Goal: Information Seeking & Learning: Check status

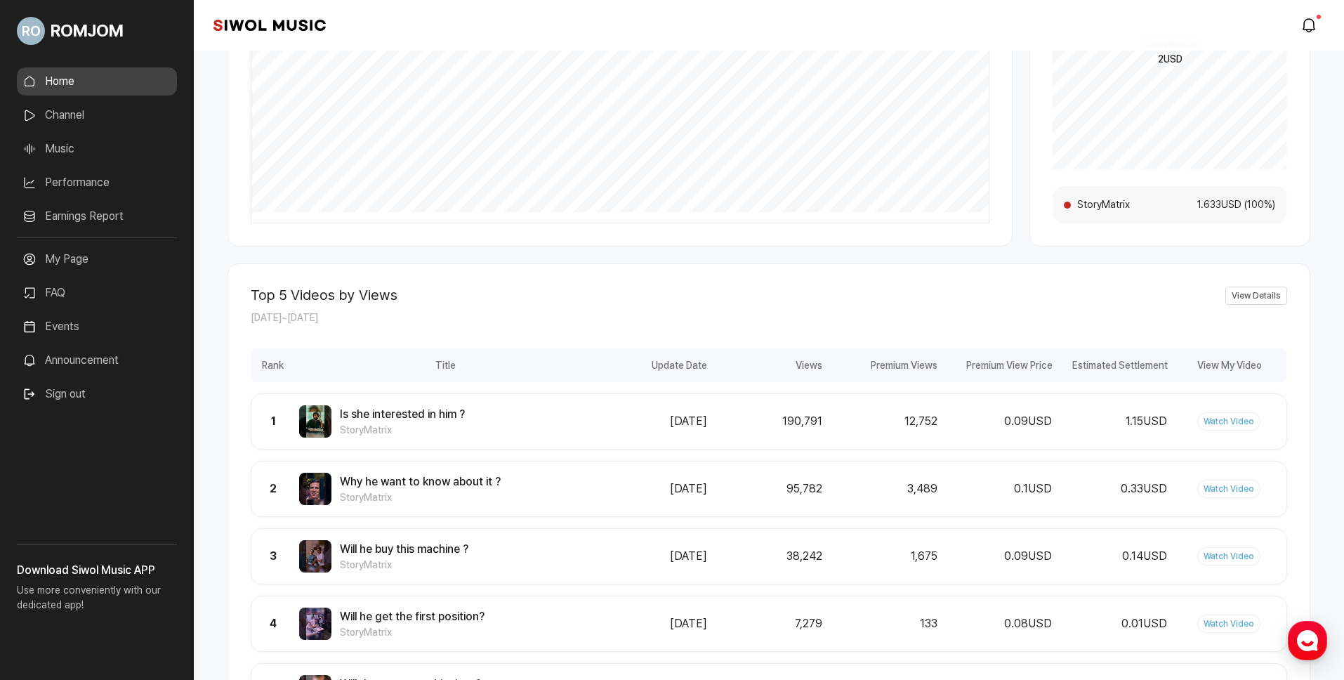
scroll to position [463, 0]
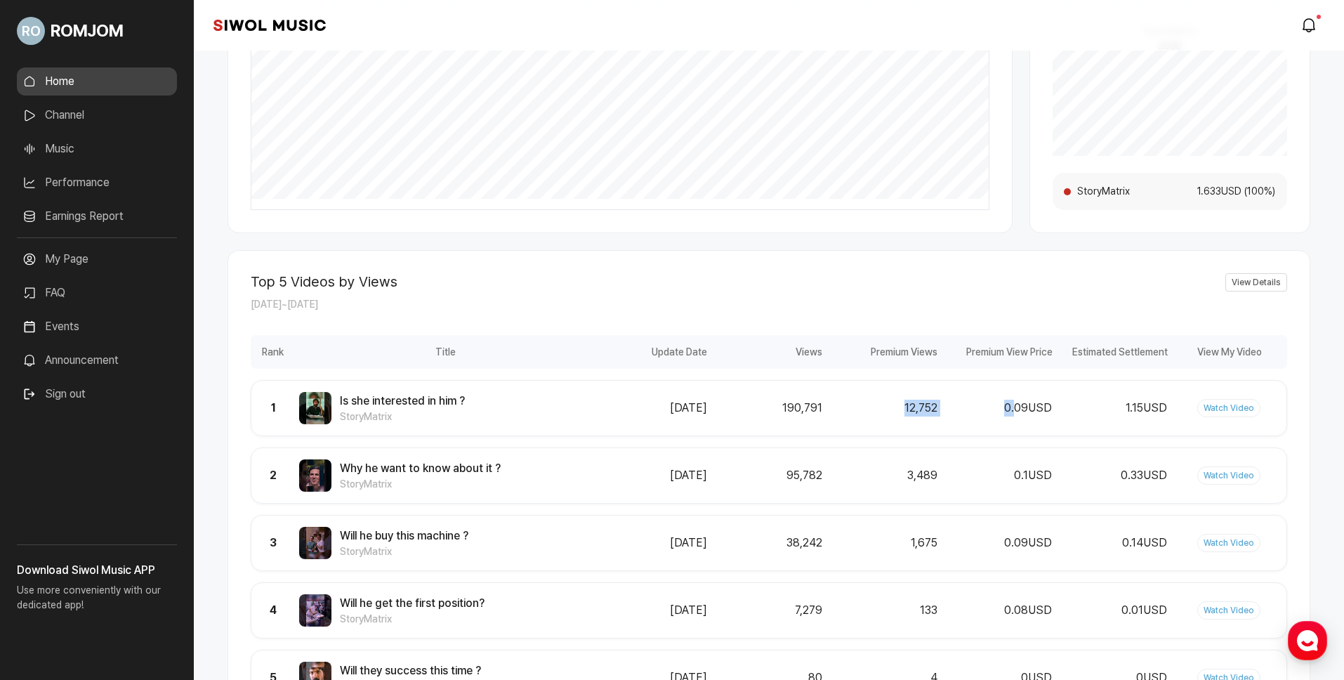
drag, startPoint x: 828, startPoint y: 405, endPoint x: 1014, endPoint y: 409, distance: 186.1
click at [1014, 409] on div "Updated Date [DATE] Views 190,791 Premium Views 12,752 Premium Views Price 0.09…" at bounding box center [941, 408] width 690 height 18
click at [1010, 410] on div "0.09 USD" at bounding box center [999, 407] width 107 height 17
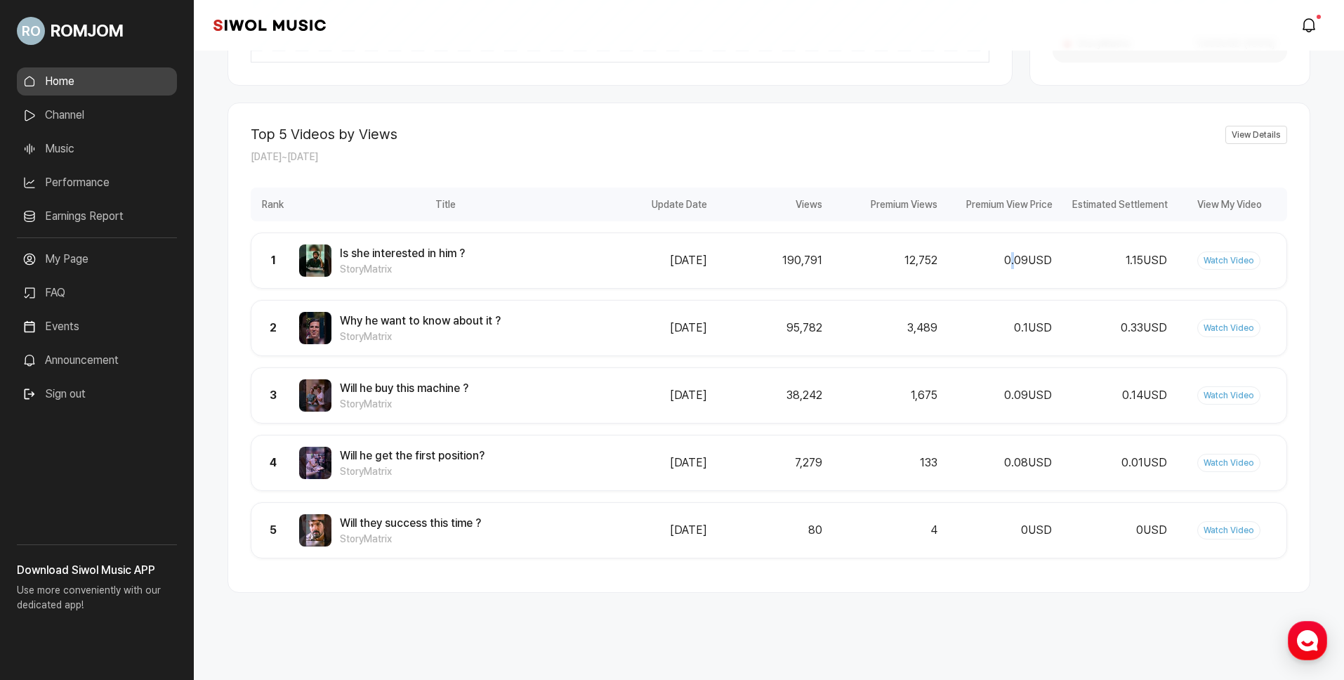
scroll to position [618, 0]
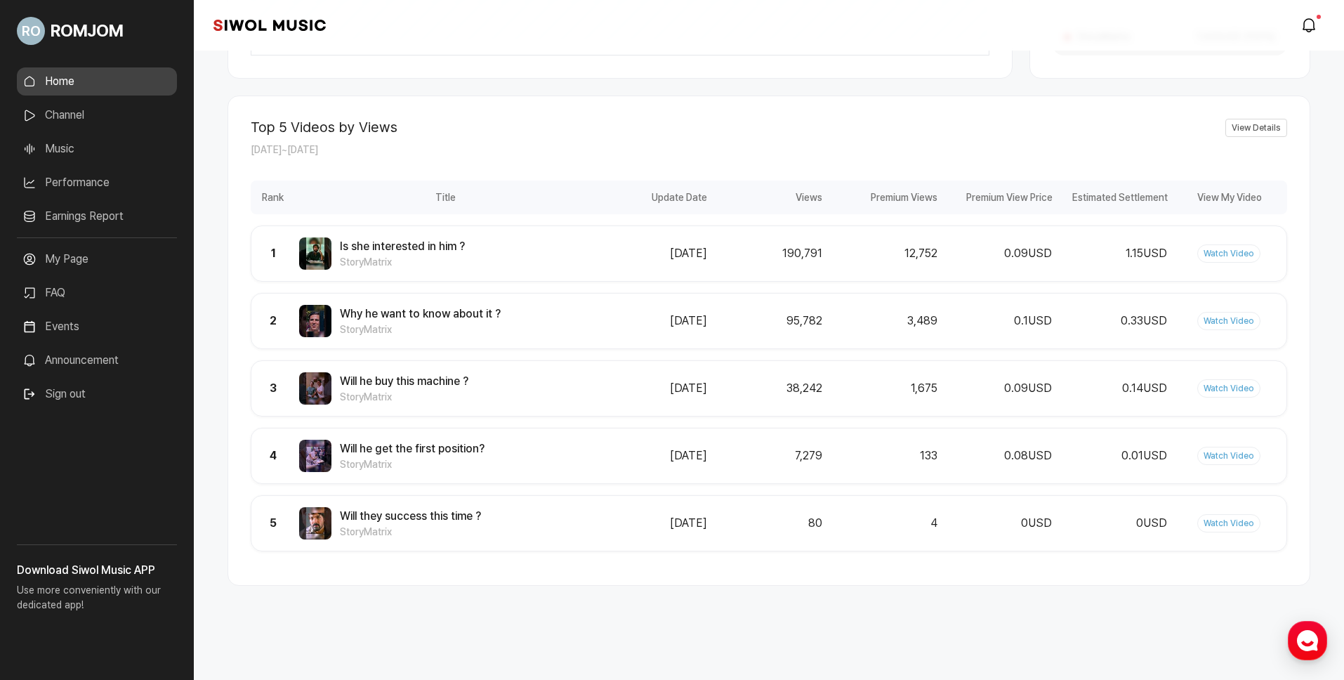
drag, startPoint x: 627, startPoint y: 376, endPoint x: 470, endPoint y: 338, distance: 161.1
click at [627, 376] on div "Rank 3 Title Will he buy this machine ? StoryMatrix Updated Date [DATE] Views 3…" at bounding box center [769, 388] width 1036 height 56
drag, startPoint x: 369, startPoint y: 317, endPoint x: 522, endPoint y: 317, distance: 153.1
click at [522, 317] on div "Why he want to know about it ? StoryMatrix" at bounding box center [445, 321] width 293 height 32
click at [577, 317] on div "Why he want to know about it ? StoryMatrix" at bounding box center [445, 321] width 293 height 32
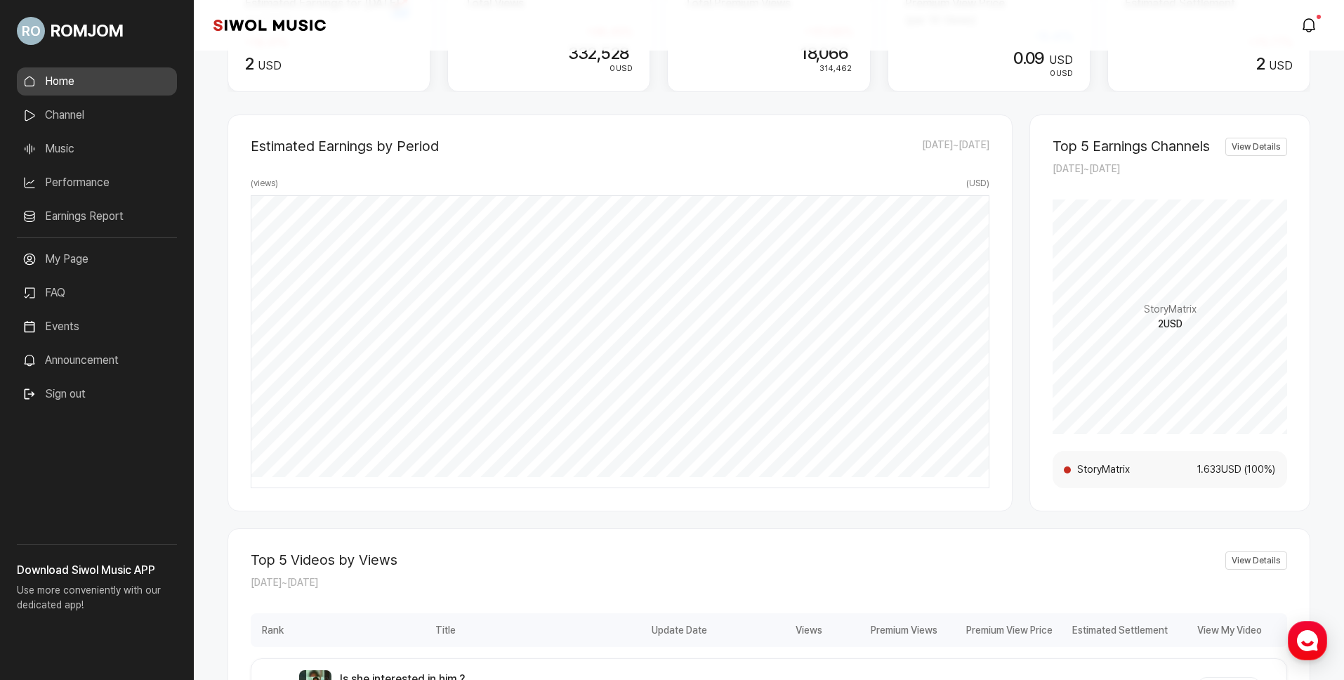
scroll to position [0, 0]
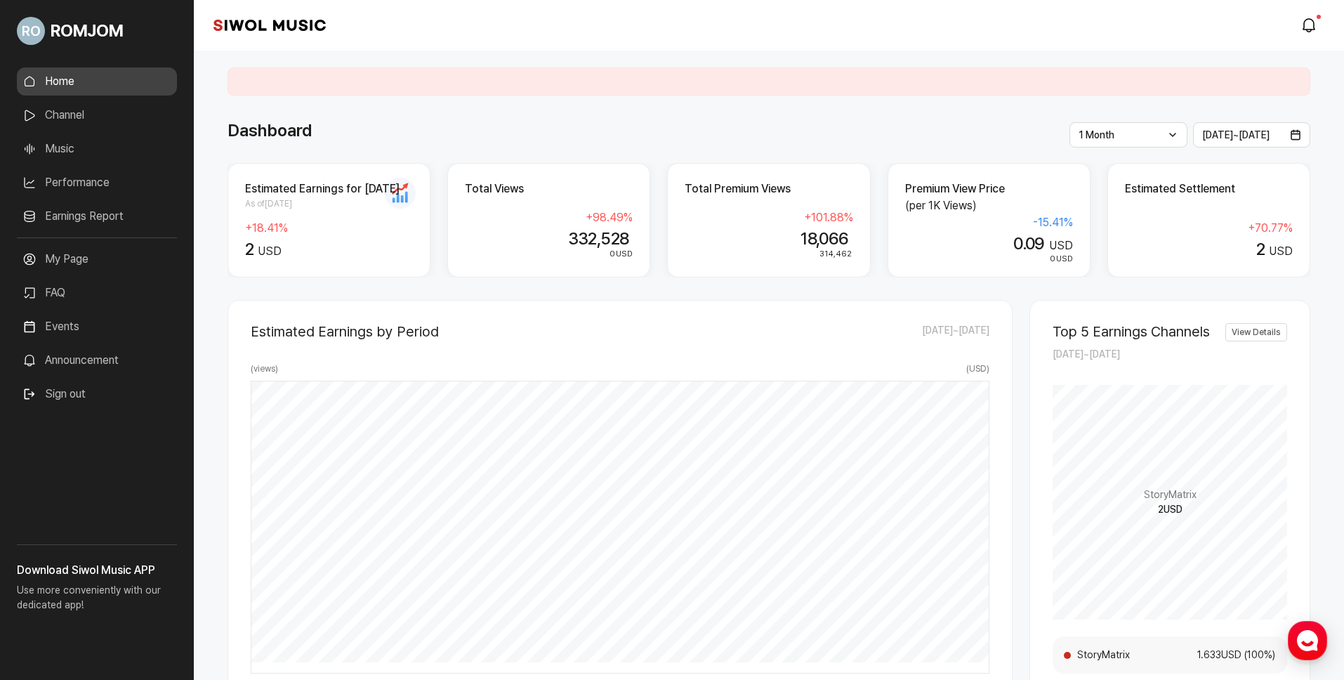
click at [89, 84] on link "Home" at bounding box center [97, 81] width 160 height 28
click at [1060, 120] on div "Dashboard" at bounding box center [768, 130] width 1083 height 25
click at [1087, 126] on div "1 Month Latest 1 Week 1 Month 3 Months 6 Months 1 Year" at bounding box center [1128, 134] width 118 height 25
click at [1100, 191] on li "1 Week" at bounding box center [1128, 194] width 100 height 27
drag, startPoint x: 604, startPoint y: 229, endPoint x: 635, endPoint y: 233, distance: 31.2
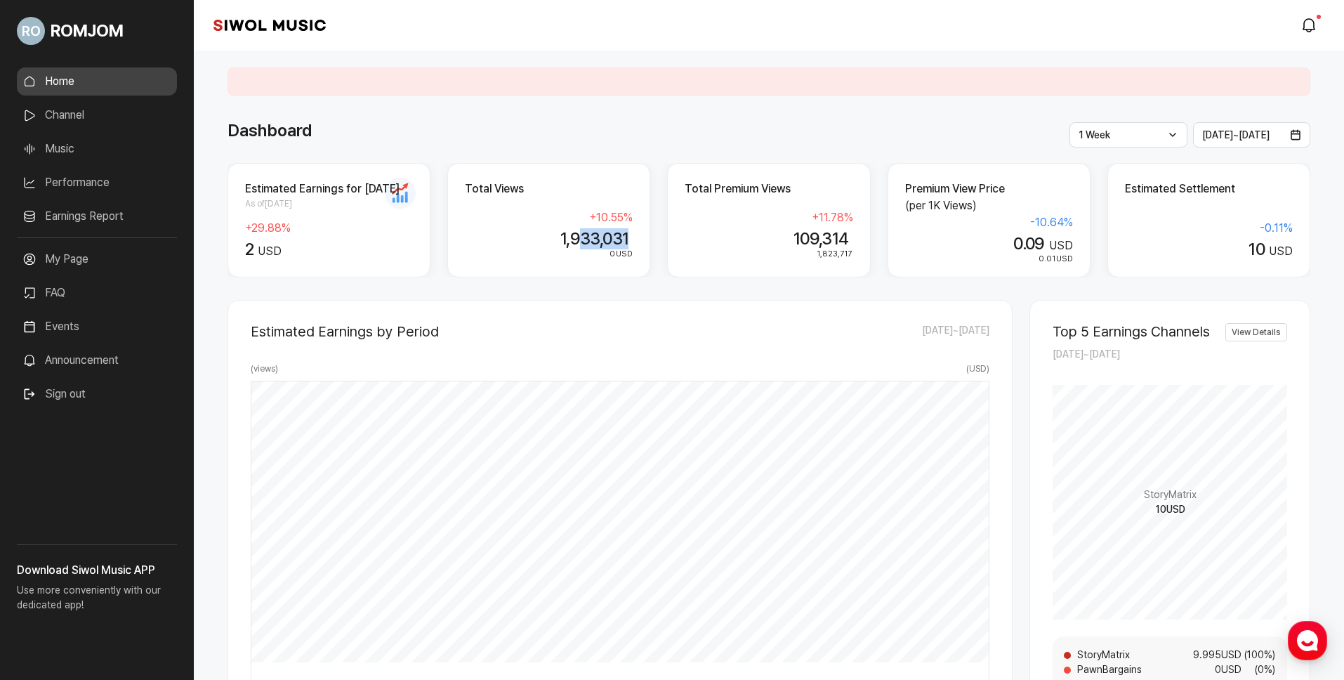
click at [635, 233] on div "Total Views + 10.55 % 1,933,031 0 USD" at bounding box center [548, 220] width 203 height 114
drag, startPoint x: 635, startPoint y: 234, endPoint x: 646, endPoint y: 250, distance: 19.3
click at [635, 234] on div "Total Views + 10.55 % 1,933,031 0 USD" at bounding box center [548, 220] width 203 height 114
